Goal: Check status: Check status

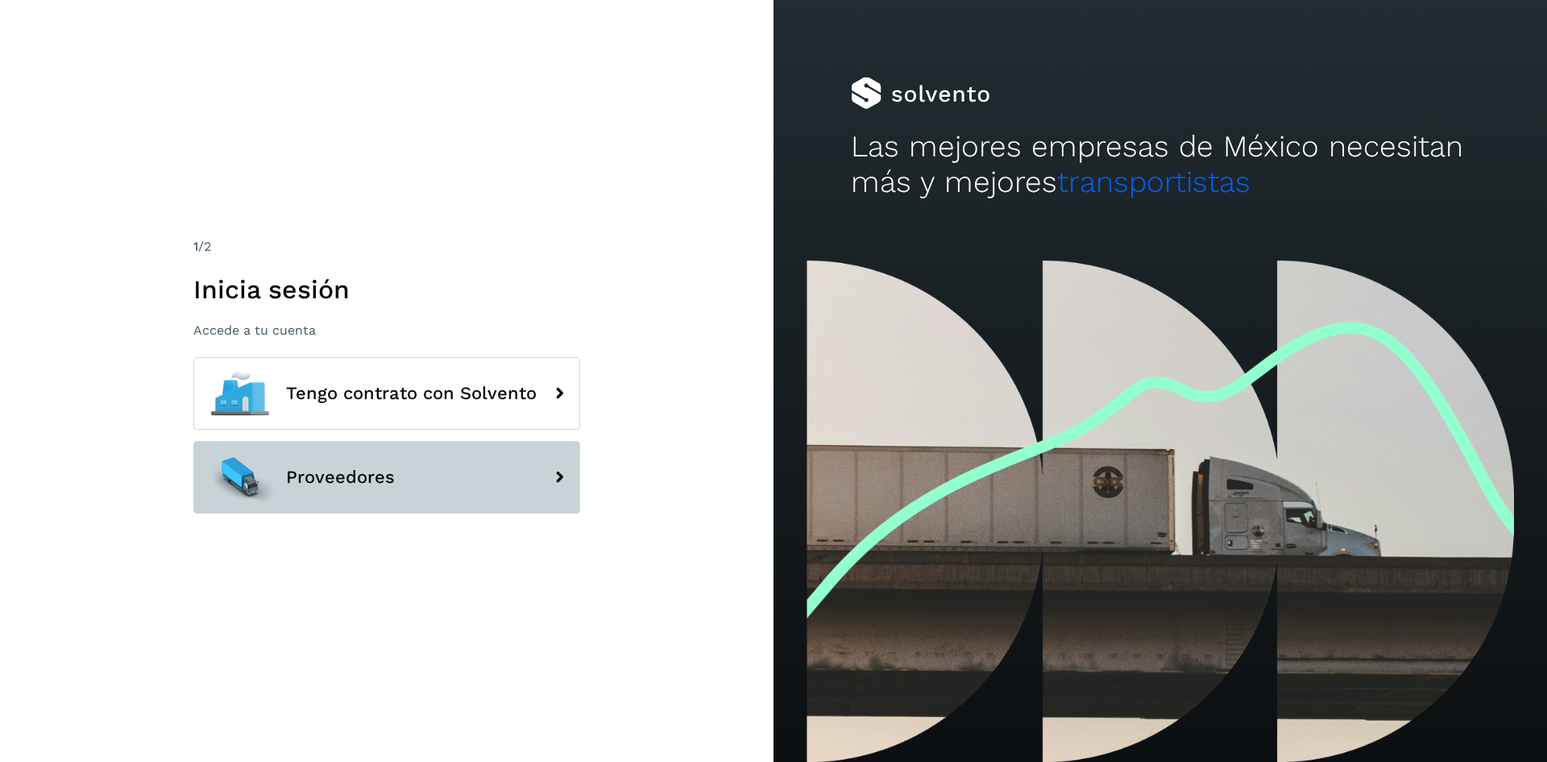
click at [517, 497] on button "Proveedores" at bounding box center [386, 477] width 387 height 73
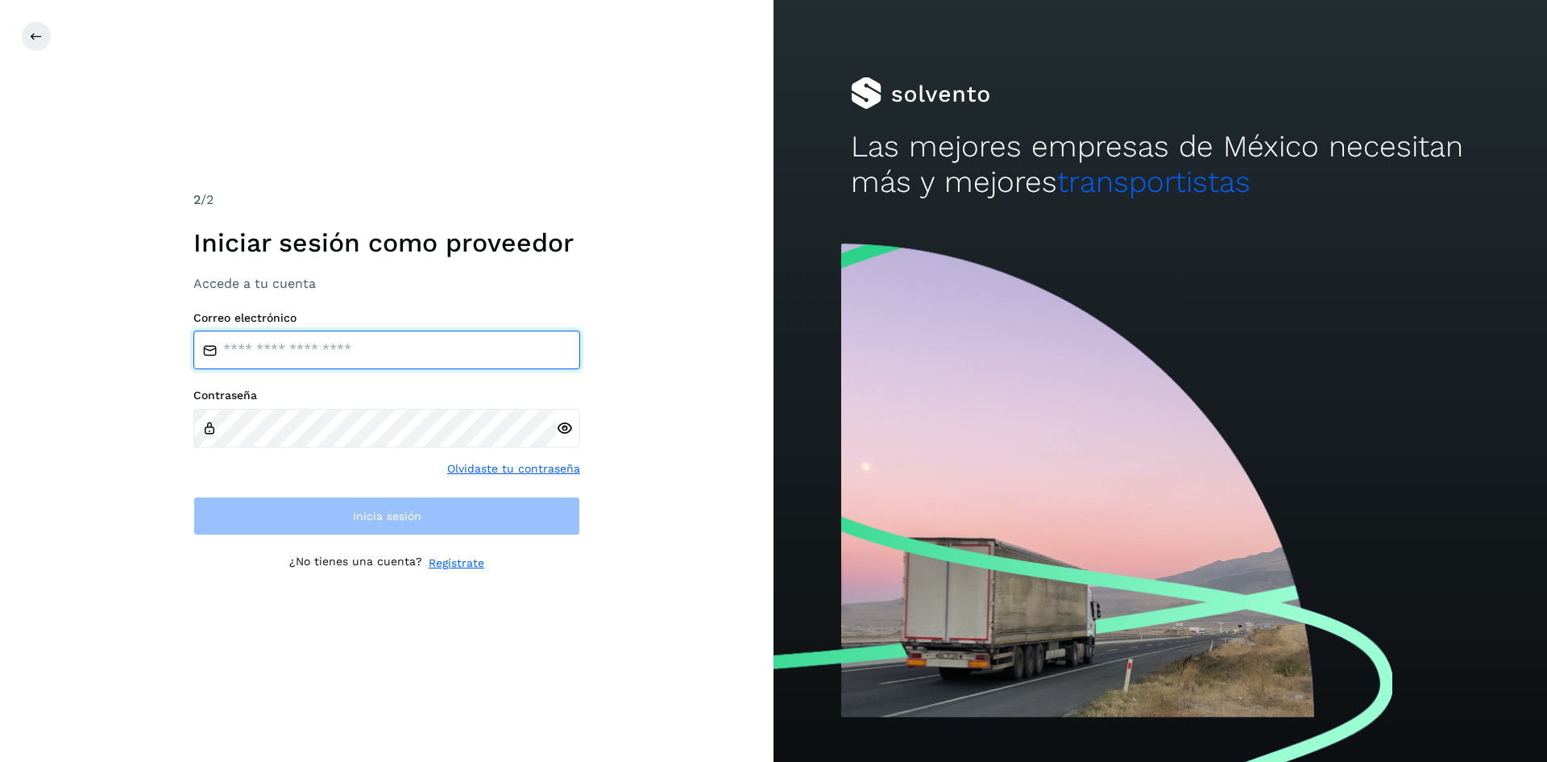
type input "**********"
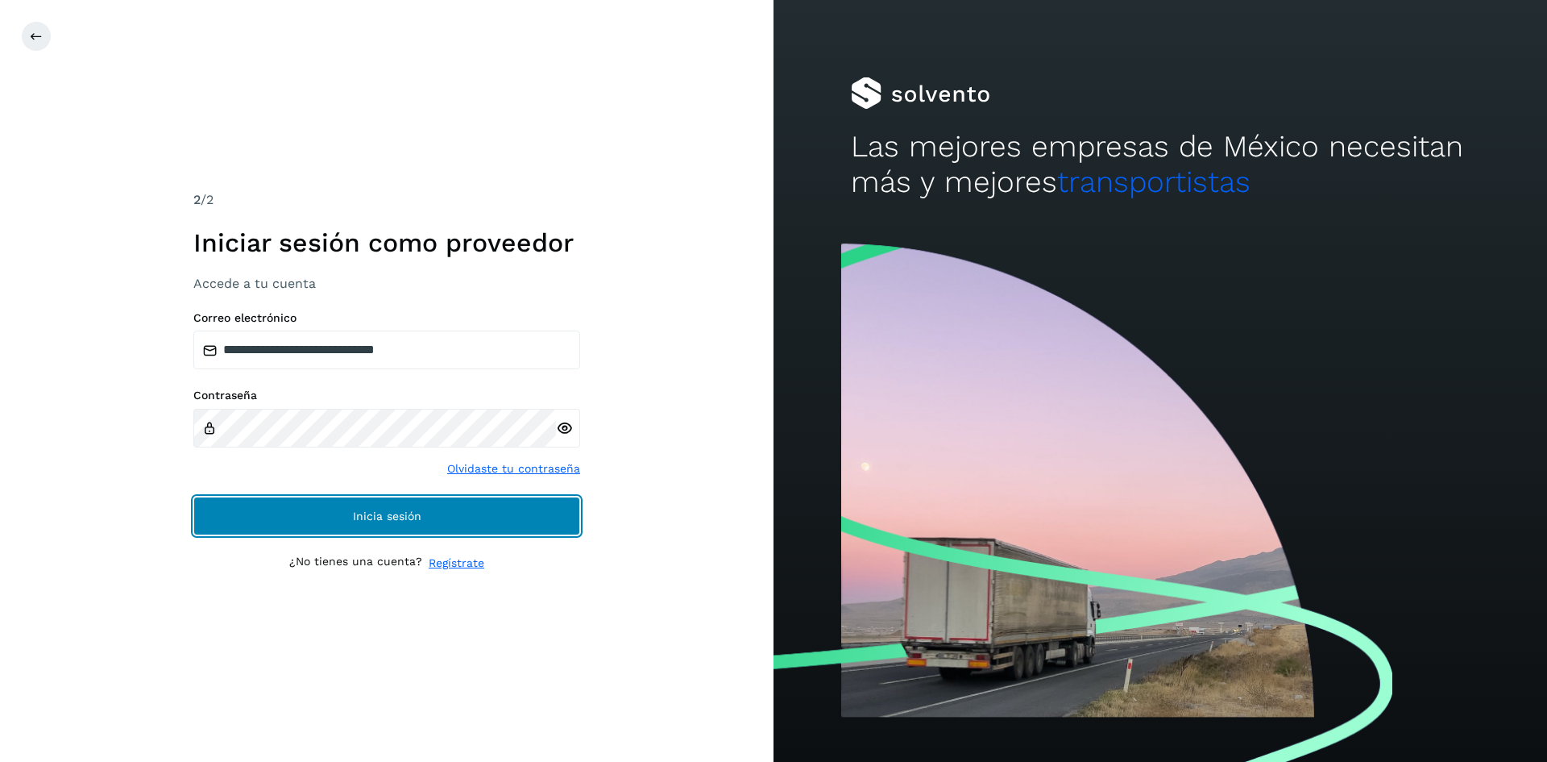
click at [446, 522] on button "Inicia sesión" at bounding box center [386, 515] width 387 height 39
click at [423, 519] on button "Inicia sesión" at bounding box center [386, 515] width 387 height 39
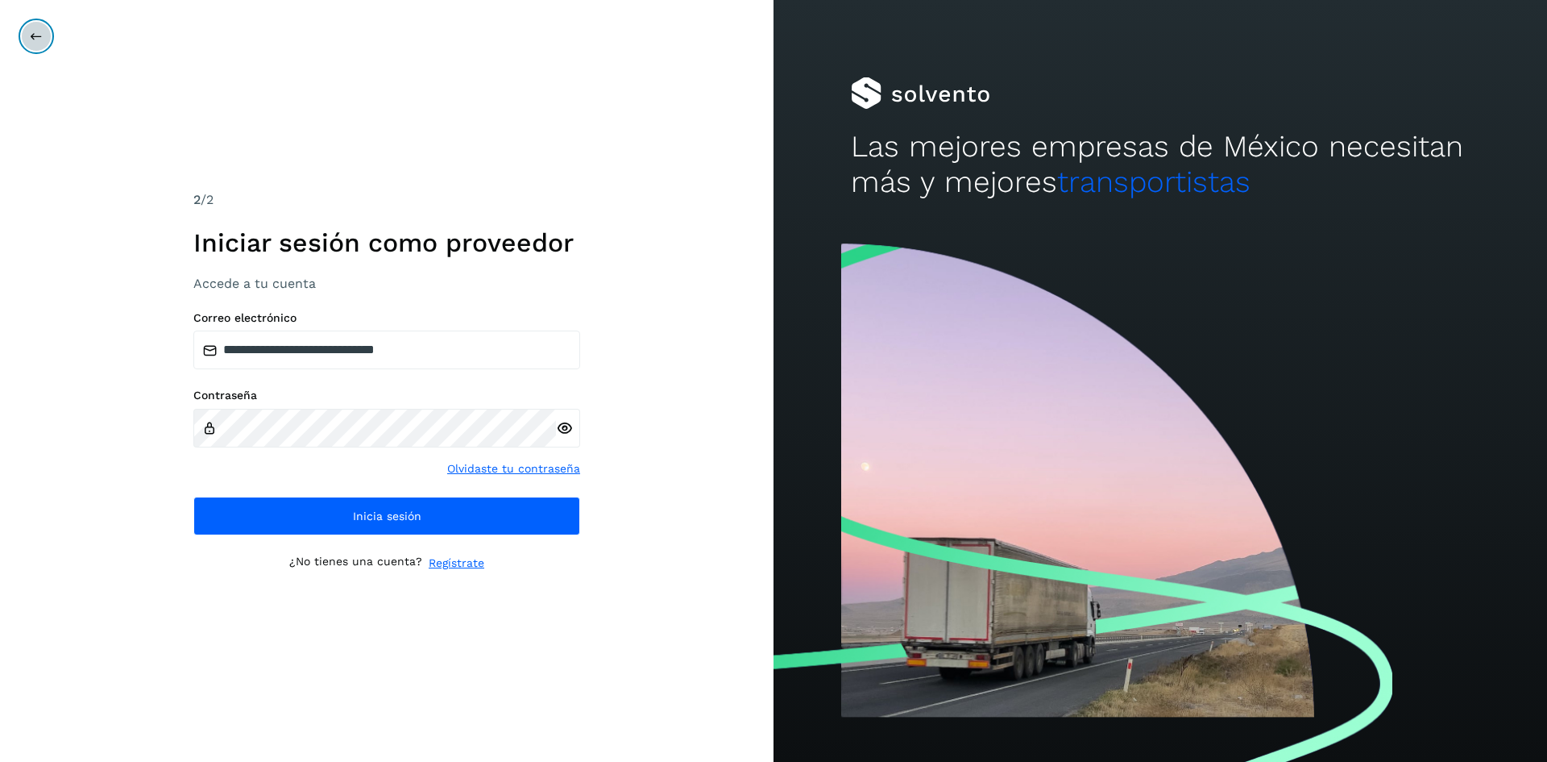
click at [30, 39] on icon at bounding box center [36, 36] width 13 height 13
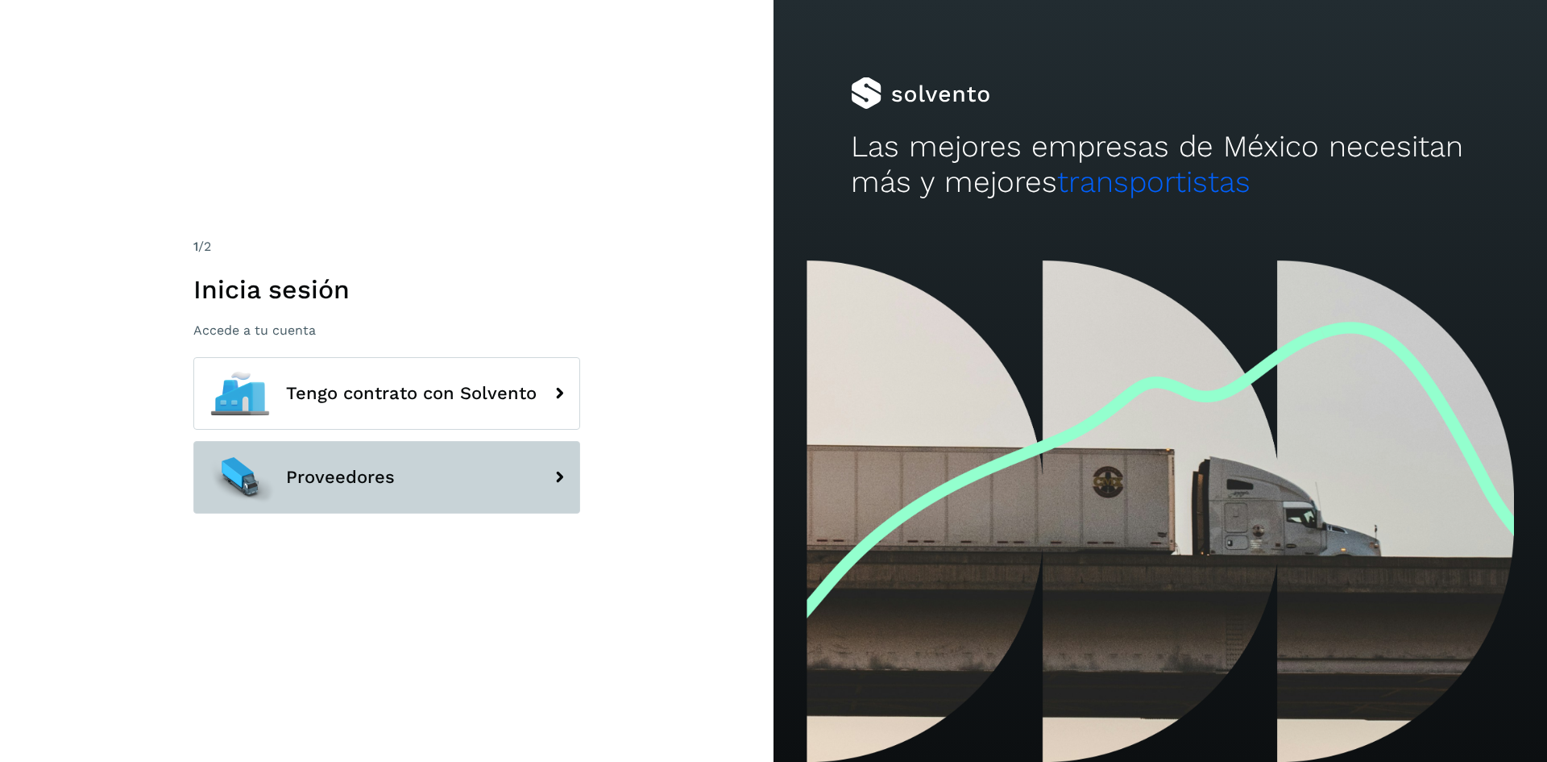
click at [454, 479] on button "Proveedores" at bounding box center [386, 477] width 387 height 73
click at [563, 478] on icon at bounding box center [559, 477] width 32 height 32
click at [552, 471] on icon at bounding box center [559, 477] width 32 height 32
click at [546, 458] on button "Proveedores" at bounding box center [386, 477] width 387 height 73
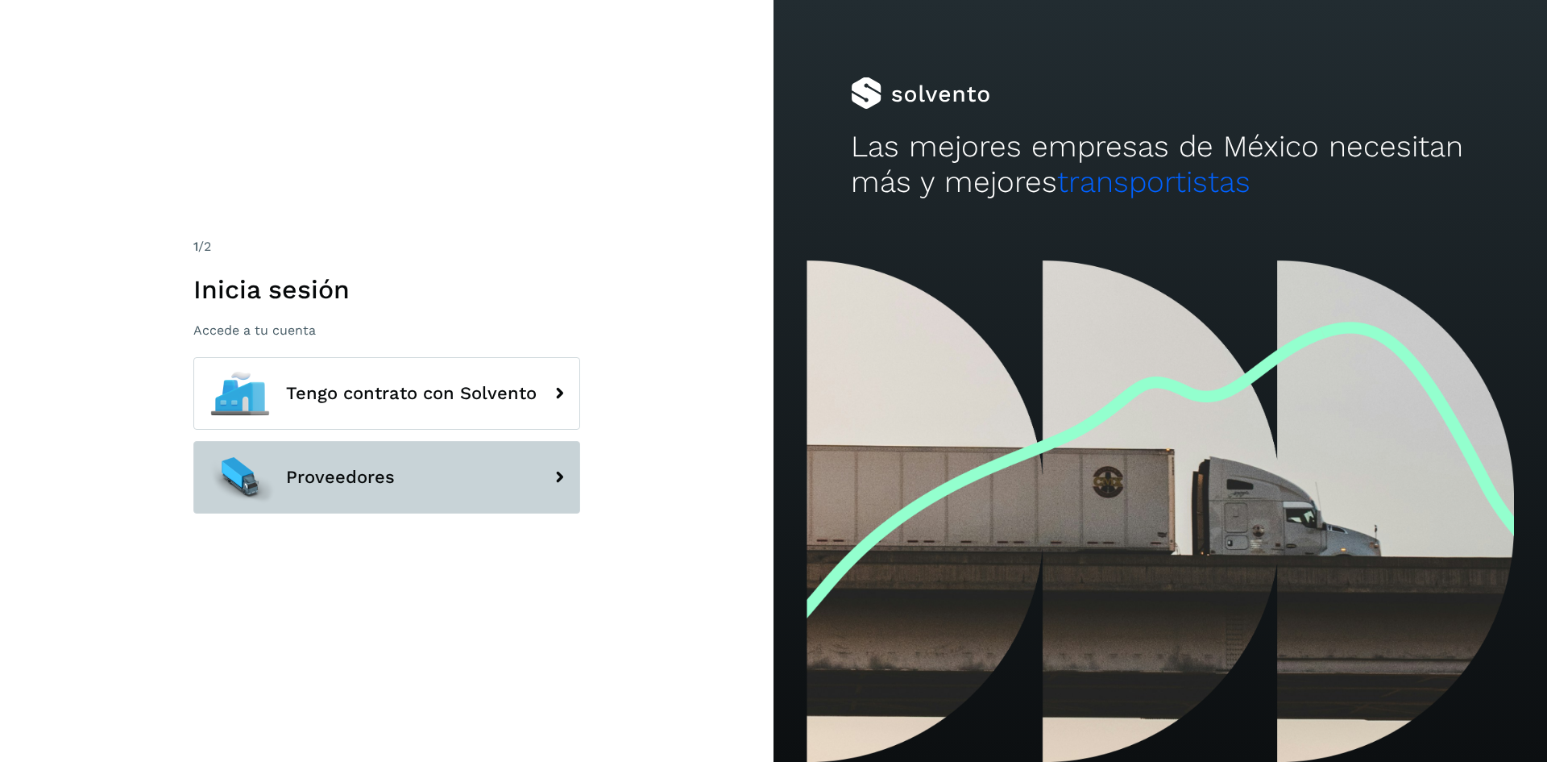
click at [525, 467] on button "Proveedores" at bounding box center [386, 477] width 387 height 73
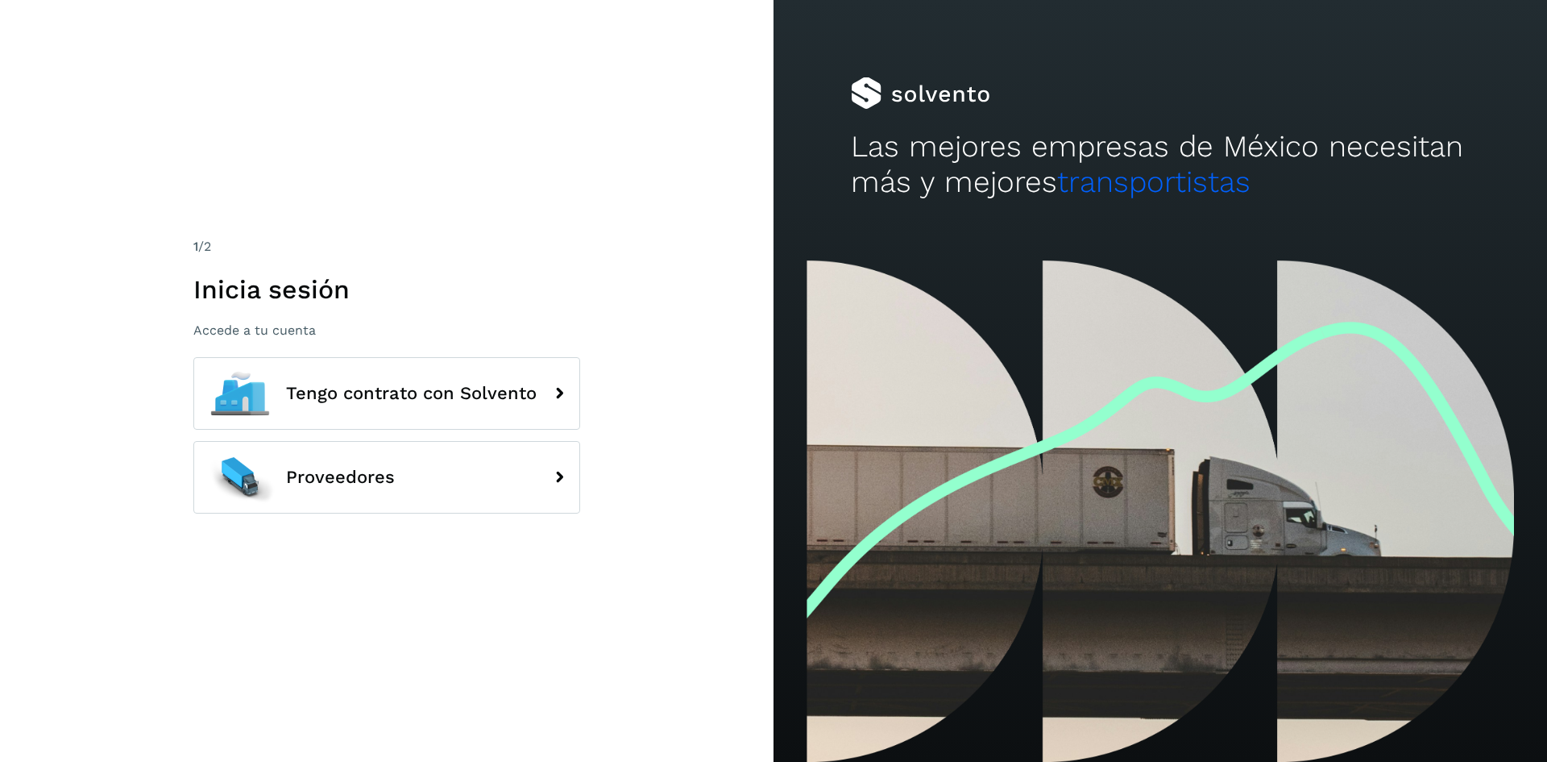
click at [504, 518] on div "Proveedores" at bounding box center [386, 479] width 387 height 77
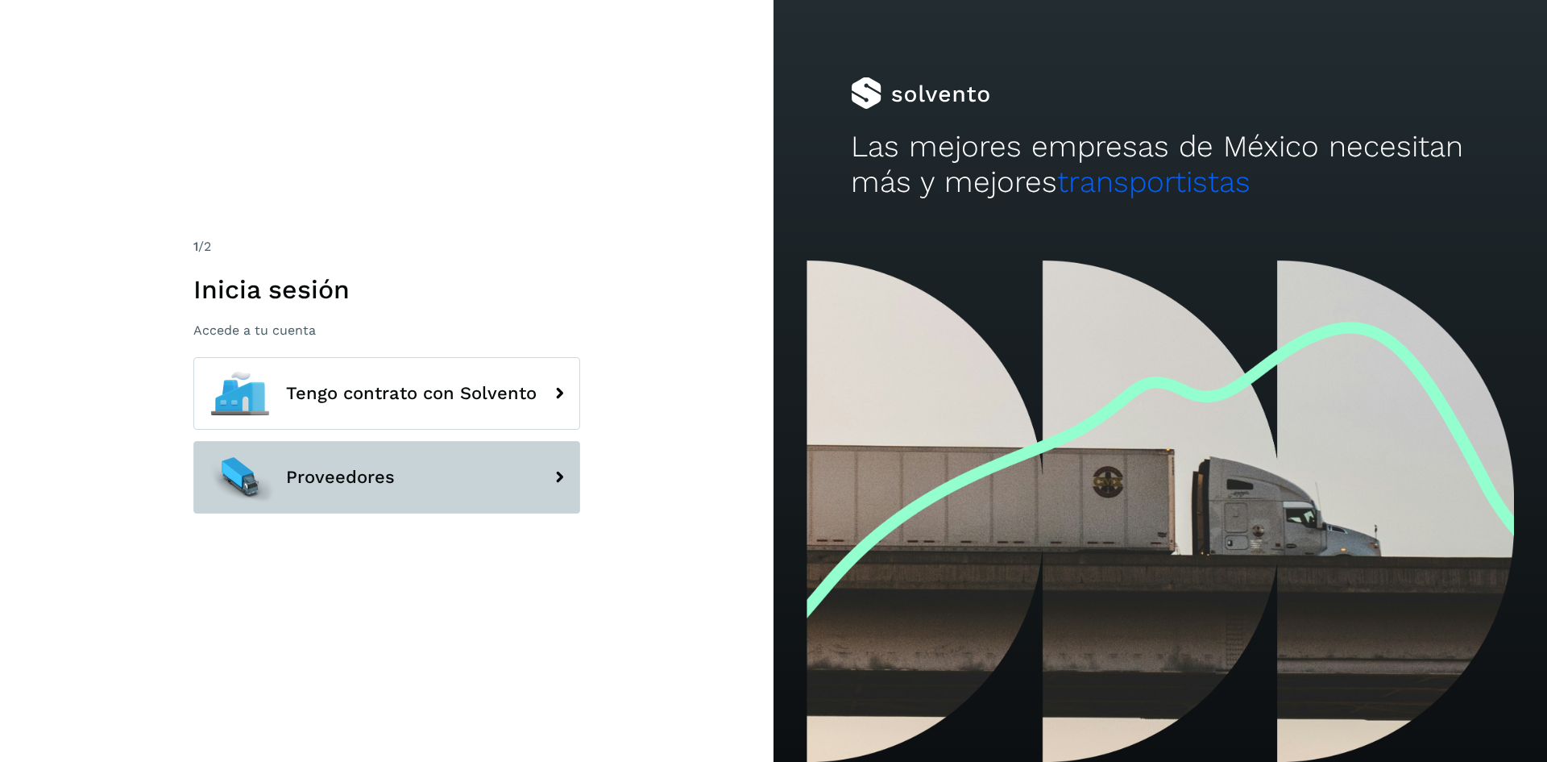
click at [516, 506] on button "Proveedores" at bounding box center [386, 477] width 387 height 73
drag, startPoint x: 521, startPoint y: 501, endPoint x: 528, endPoint y: 508, distance: 9.7
click at [522, 504] on button "Proveedores" at bounding box center [386, 477] width 387 height 73
click at [509, 496] on button "Proveedores" at bounding box center [386, 477] width 387 height 73
click at [490, 475] on button "Proveedores" at bounding box center [386, 477] width 387 height 73
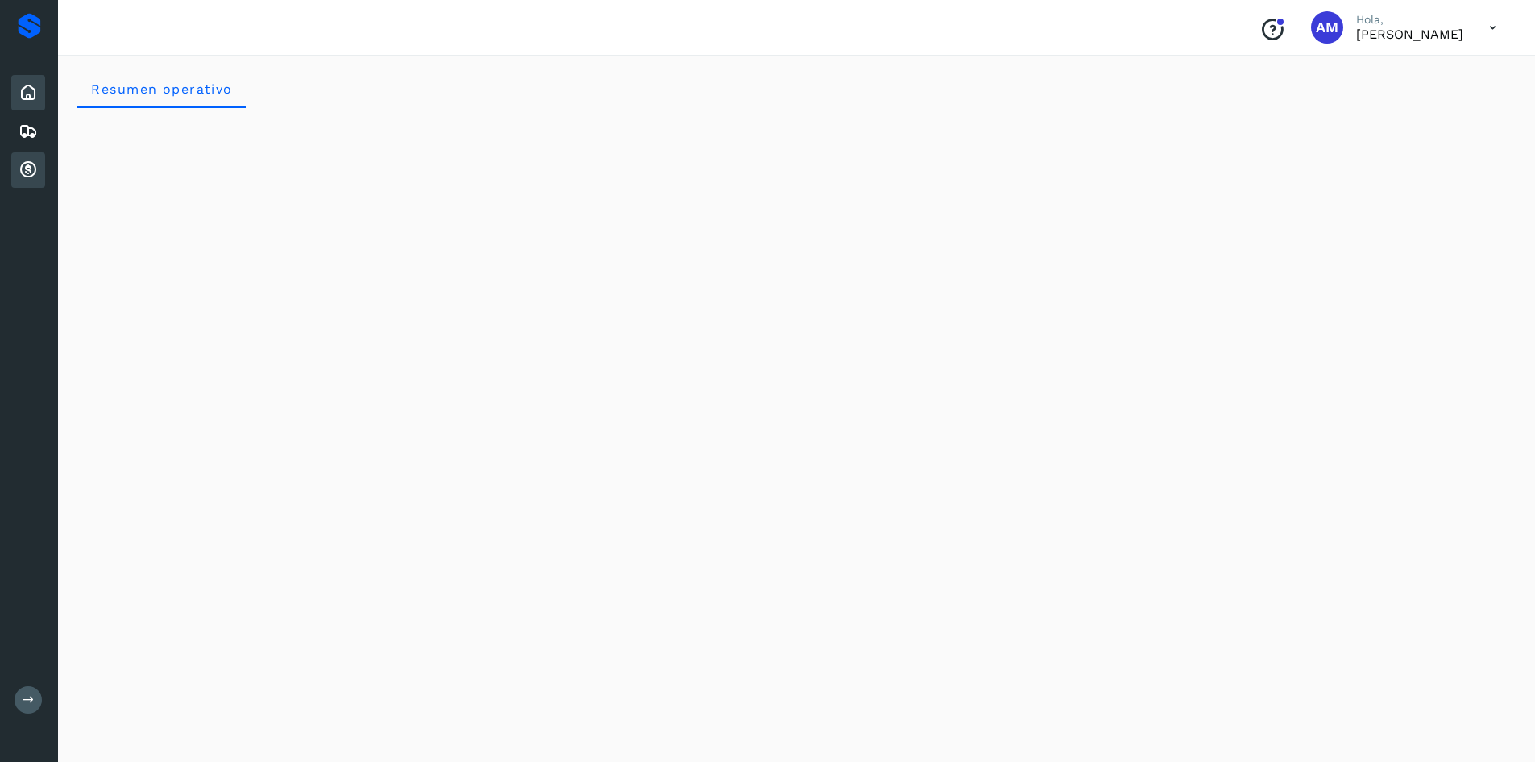
click at [27, 170] on icon at bounding box center [28, 169] width 19 height 19
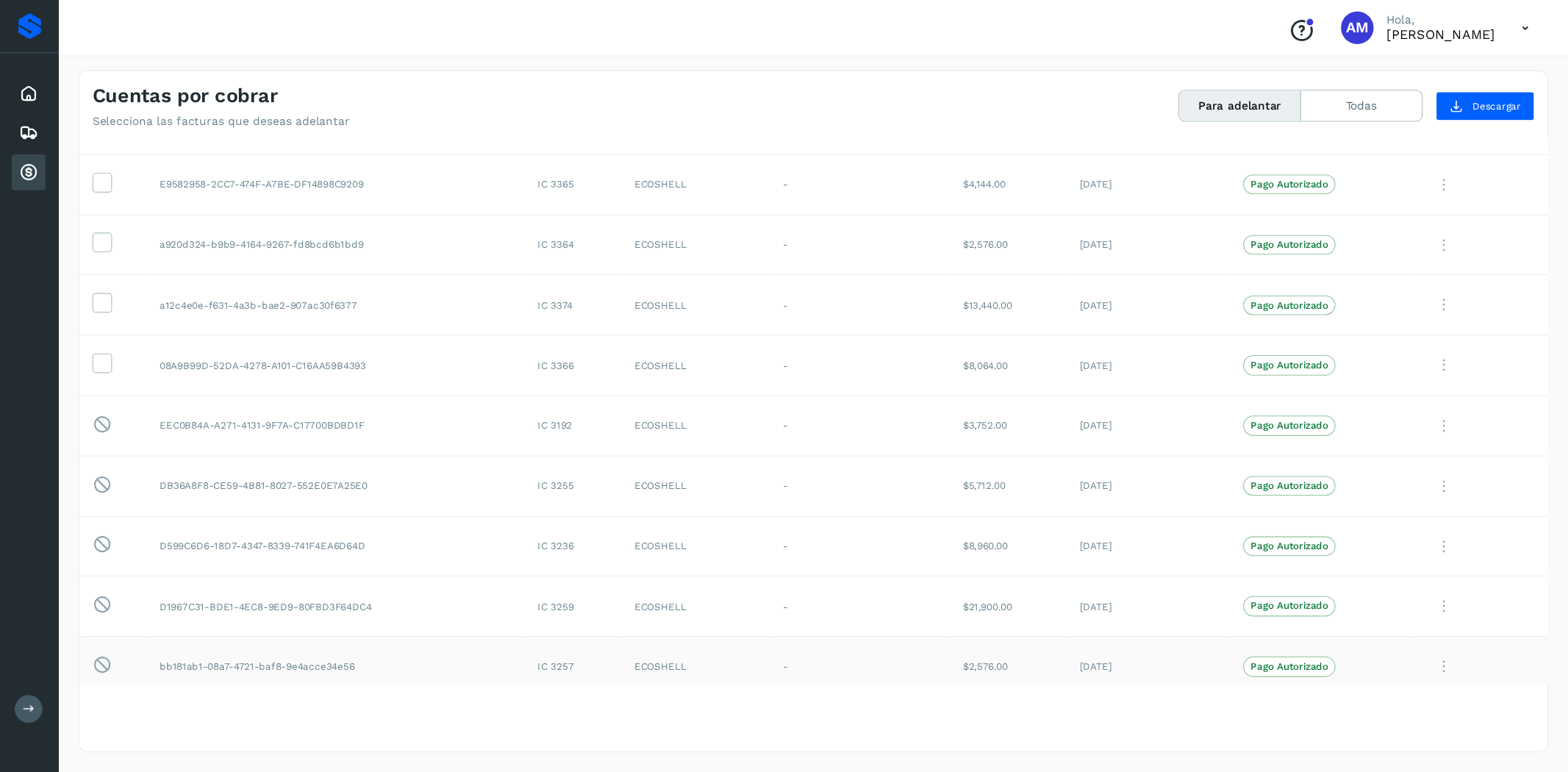
scroll to position [1282, 0]
click at [89, 439] on icon at bounding box center [91, 432] width 17 height 18
click at [1292, 433] on icon at bounding box center [1300, 433] width 29 height 30
click at [89, 433] on div at bounding box center [705, 348] width 1411 height 695
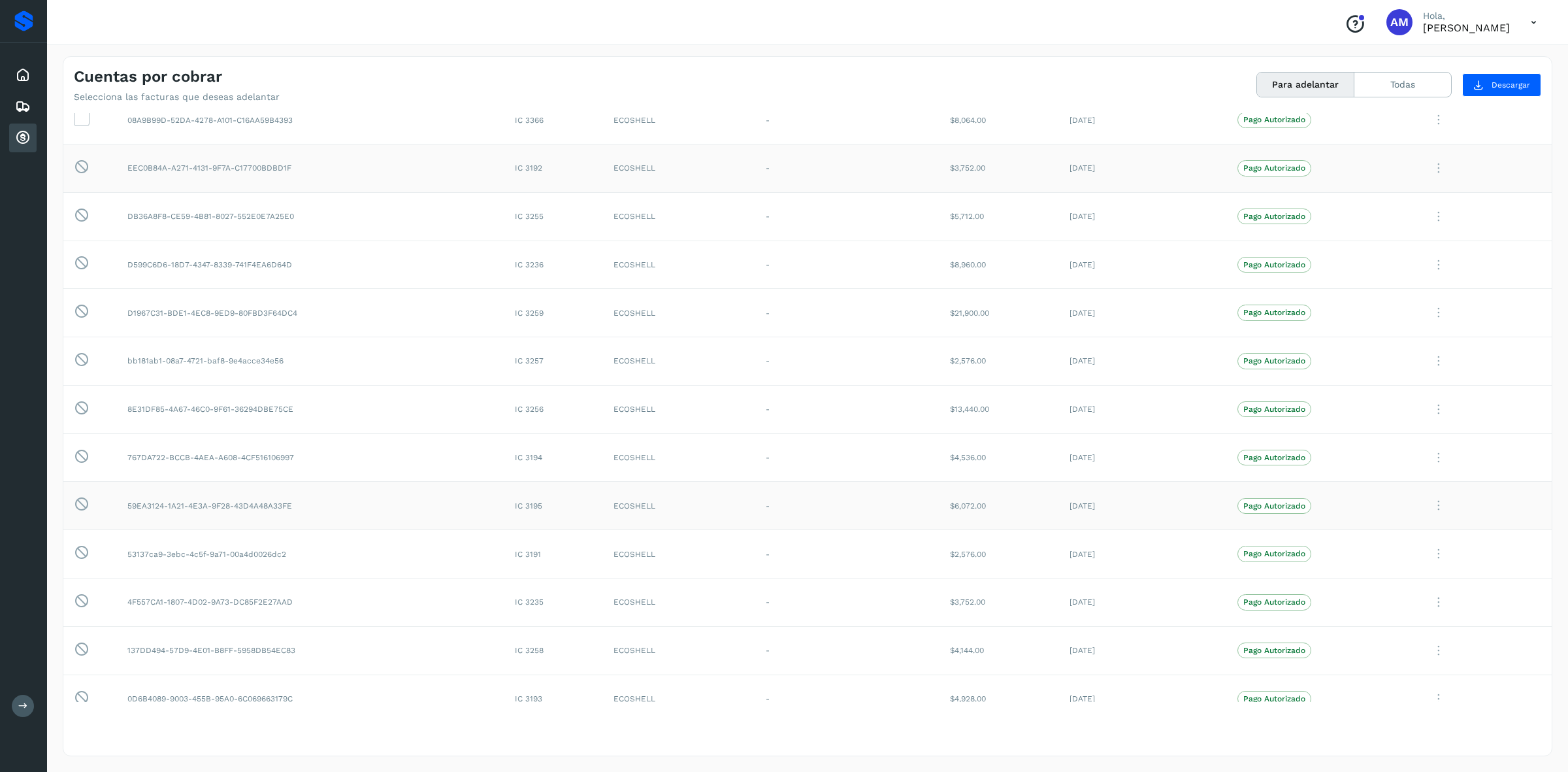
scroll to position [1383, 0]
